Goal: Transaction & Acquisition: Book appointment/travel/reservation

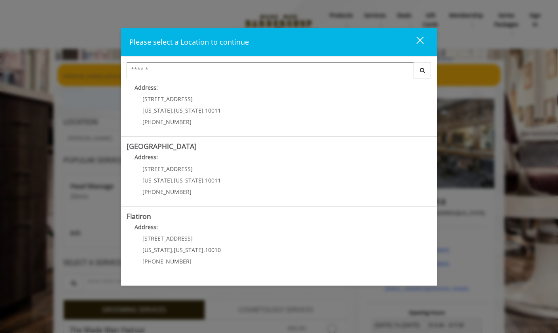
scroll to position [83, 0]
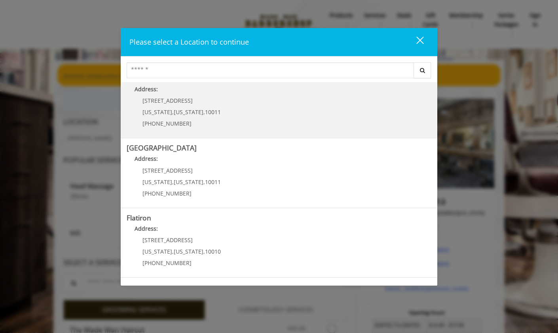
click at [184, 109] on span "[US_STATE]" at bounding box center [189, 112] width 30 height 8
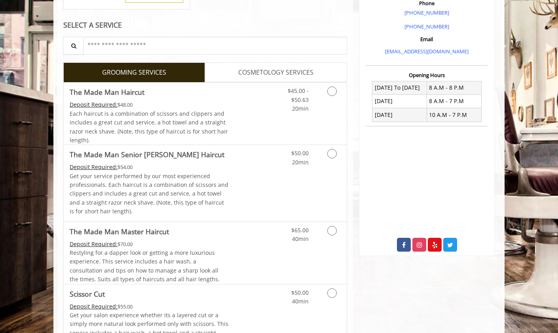
scroll to position [236, 0]
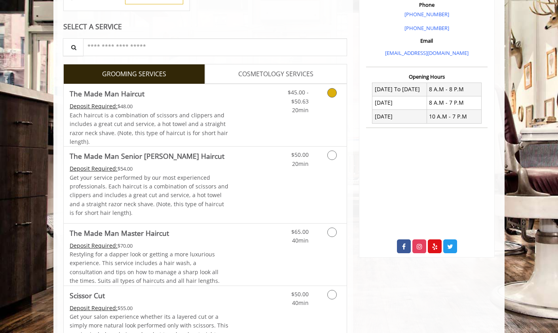
click at [329, 95] on icon "Grooming services" at bounding box center [331, 92] width 9 height 9
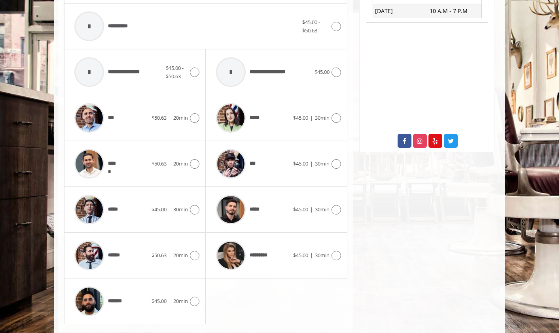
scroll to position [361, 0]
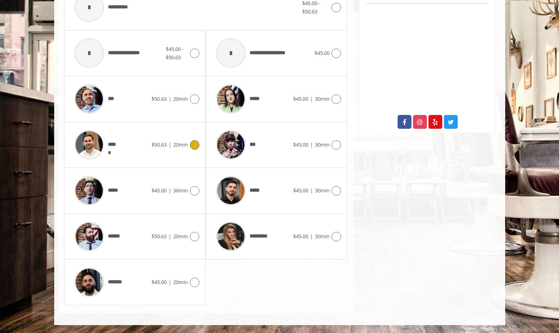
click at [188, 146] on div at bounding box center [193, 144] width 11 height 9
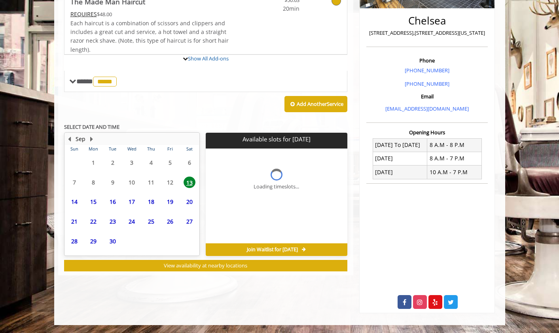
scroll to position [215, 0]
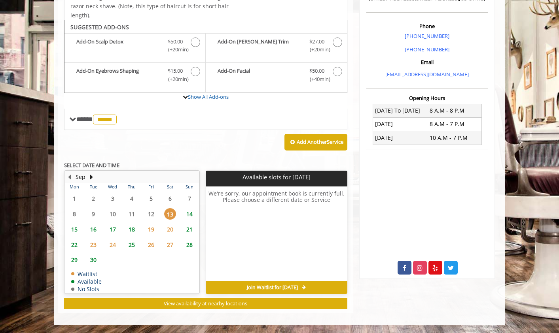
click at [187, 214] on span "14" at bounding box center [190, 213] width 12 height 11
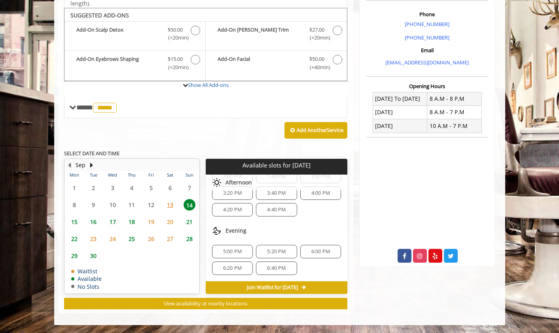
scroll to position [0, 0]
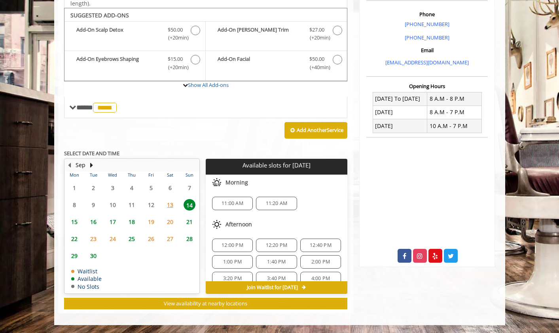
click at [229, 201] on span "11:00 AM" at bounding box center [233, 204] width 22 height 6
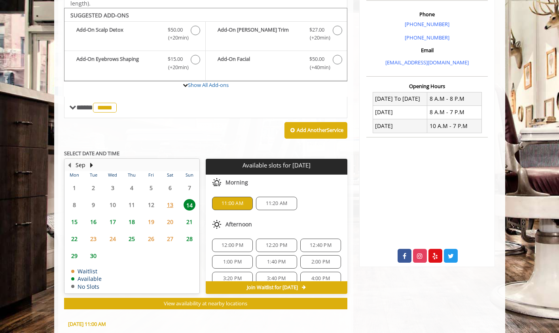
scroll to position [370, 0]
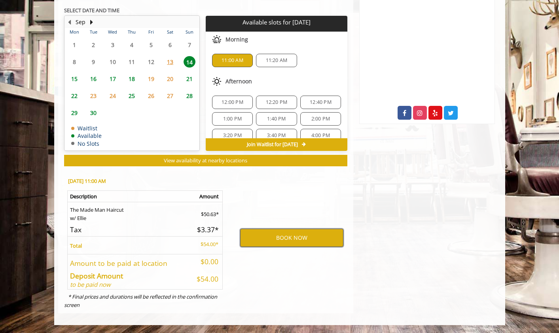
click at [283, 231] on button "BOOK NOW" at bounding box center [291, 238] width 103 height 18
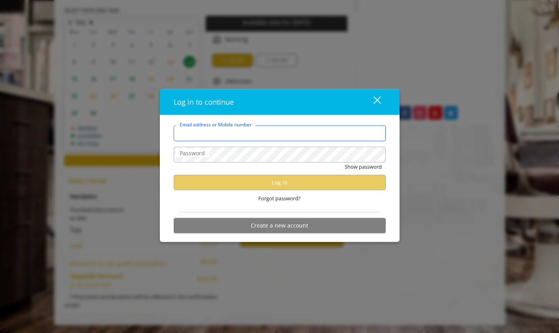
click at [238, 134] on input "Email address or Mobile number" at bounding box center [280, 133] width 212 height 16
paste input "**********"
type input "**********"
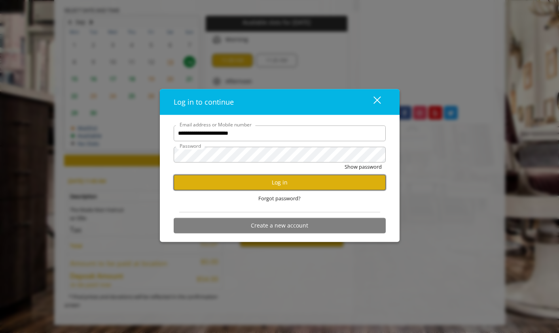
click at [279, 181] on button "Log in" at bounding box center [280, 182] width 212 height 15
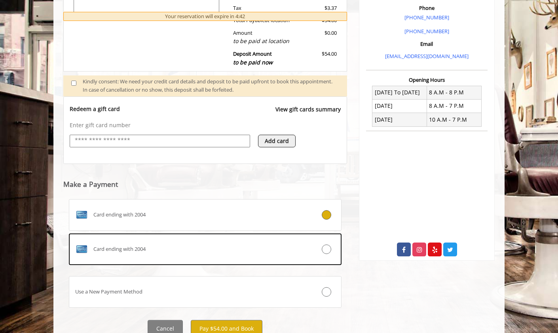
scroll to position [265, 0]
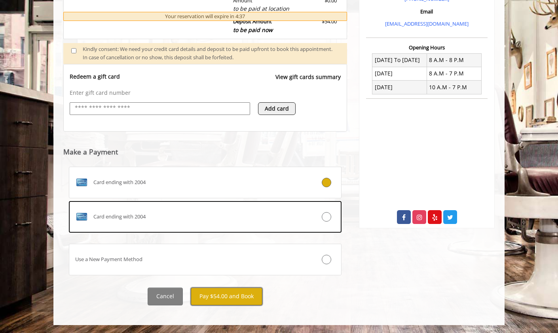
click at [210, 295] on button "Pay $54.00 and Book" at bounding box center [227, 297] width 72 height 18
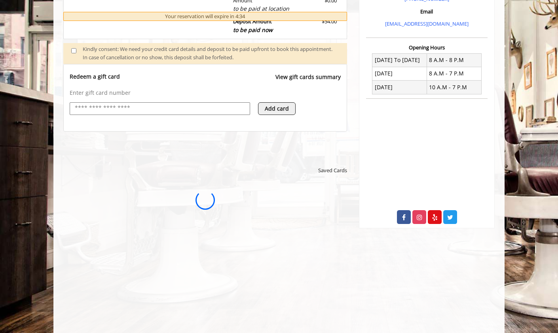
scroll to position [0, 0]
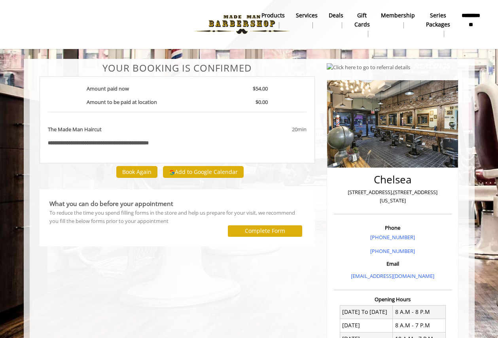
click at [473, 26] on b "**********" at bounding box center [471, 20] width 20 height 18
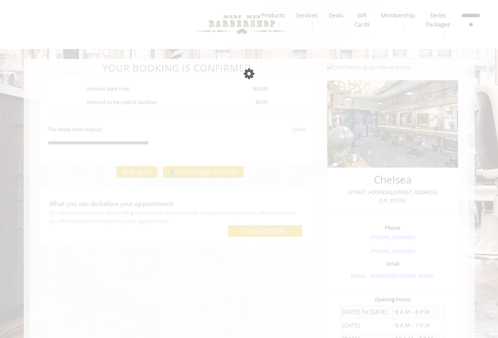
select select "***"
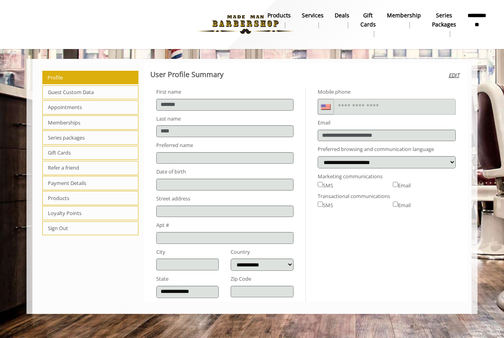
click at [59, 229] on span "Sign Out" at bounding box center [90, 229] width 96 height 14
